Goal: Find specific page/section: Find specific page/section

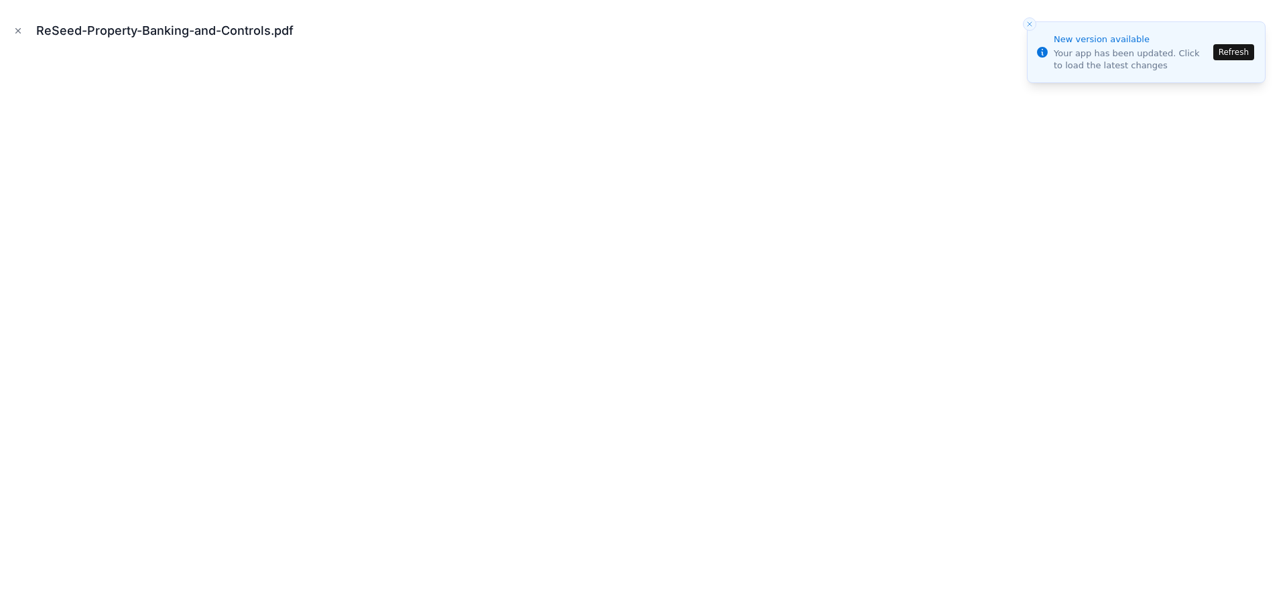
scroll to position [201, 0]
click at [1247, 48] on button "Refresh" at bounding box center [1233, 52] width 41 height 16
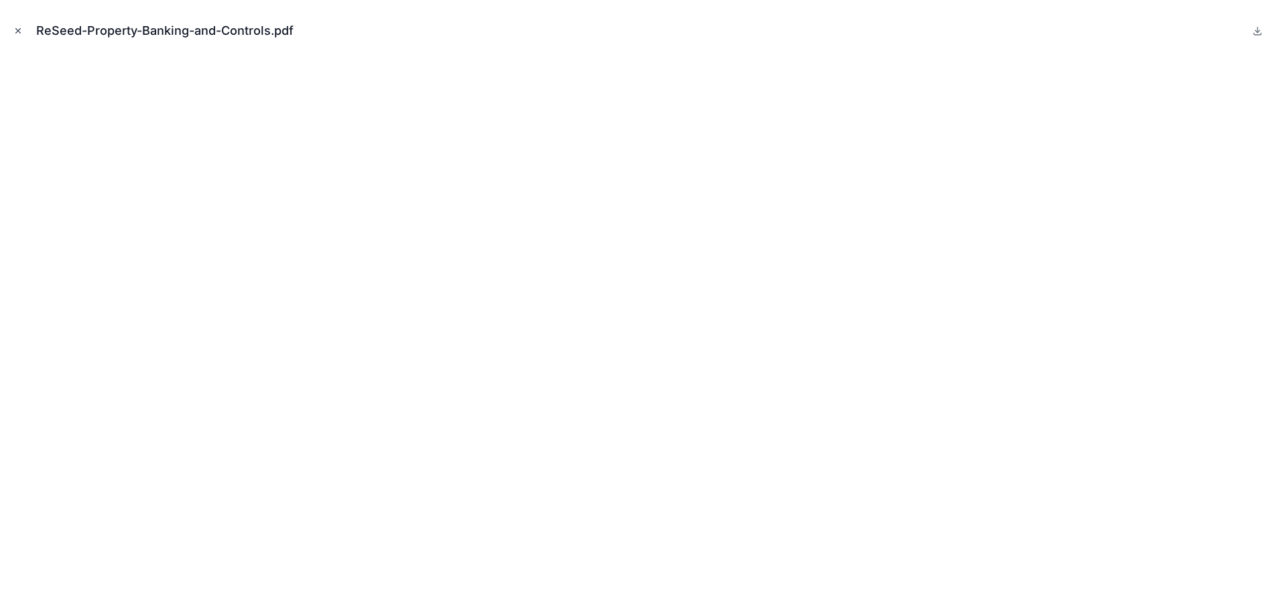
click at [17, 29] on icon "Close modal" at bounding box center [17, 30] width 9 height 9
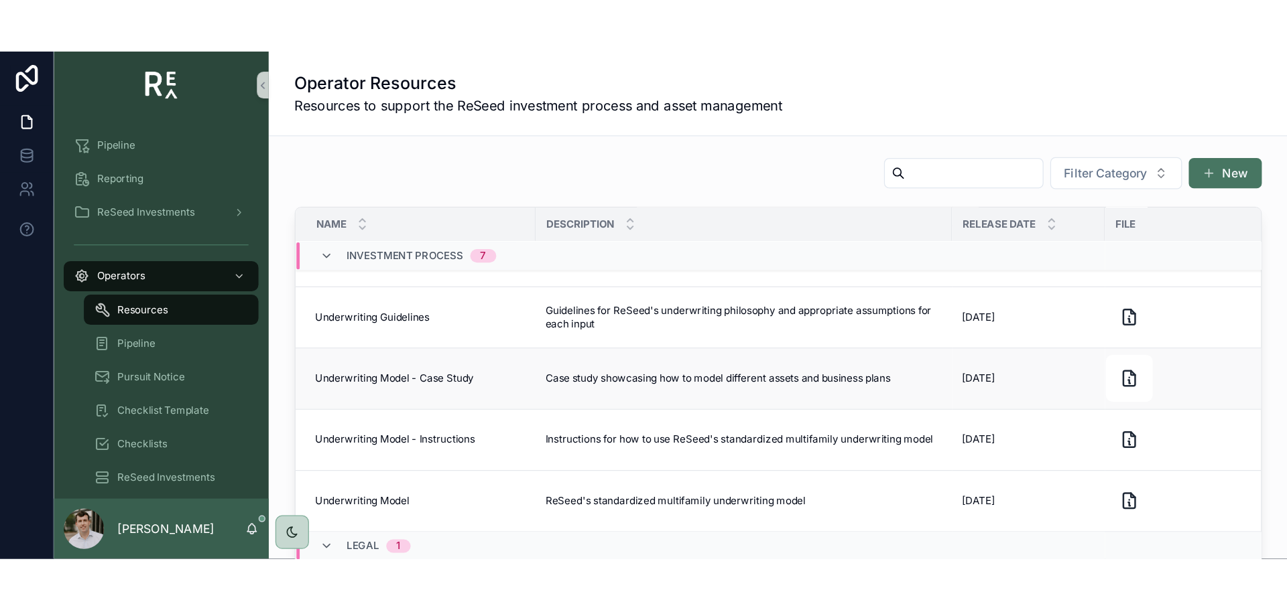
scroll to position [335, 0]
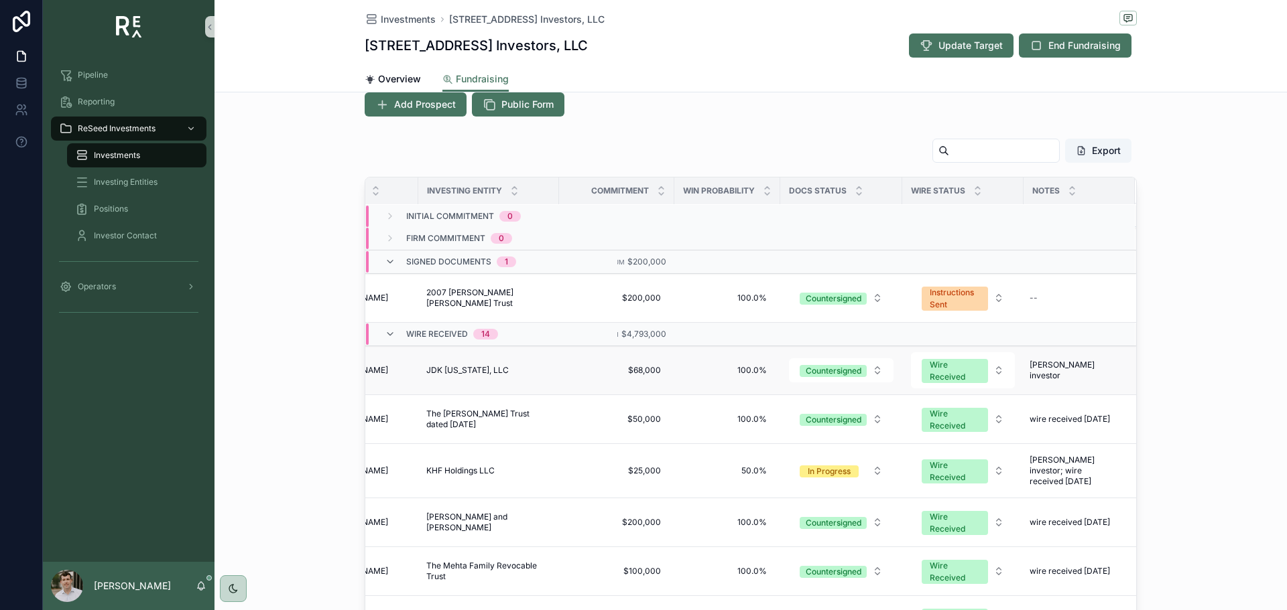
scroll to position [0, 68]
